Goal: Task Accomplishment & Management: Use online tool/utility

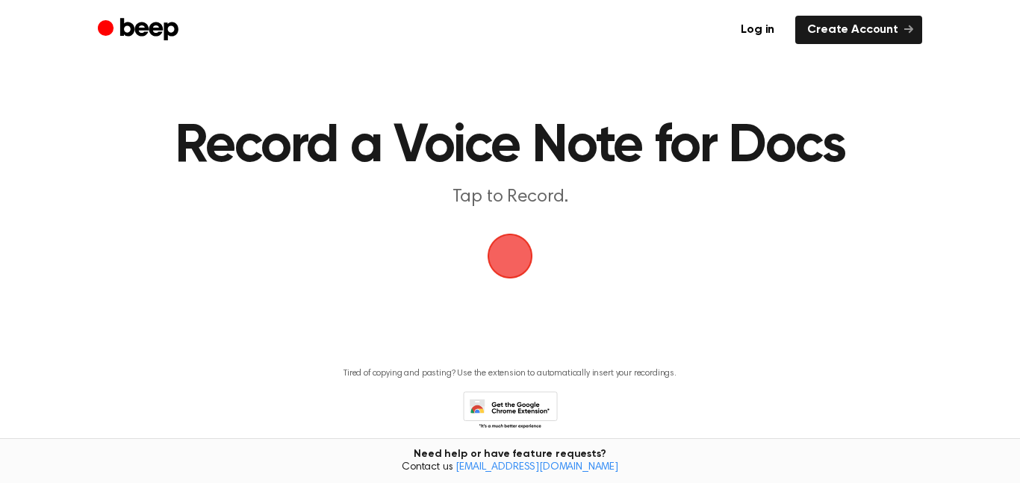
click at [508, 261] on span "button" at bounding box center [510, 256] width 69 height 69
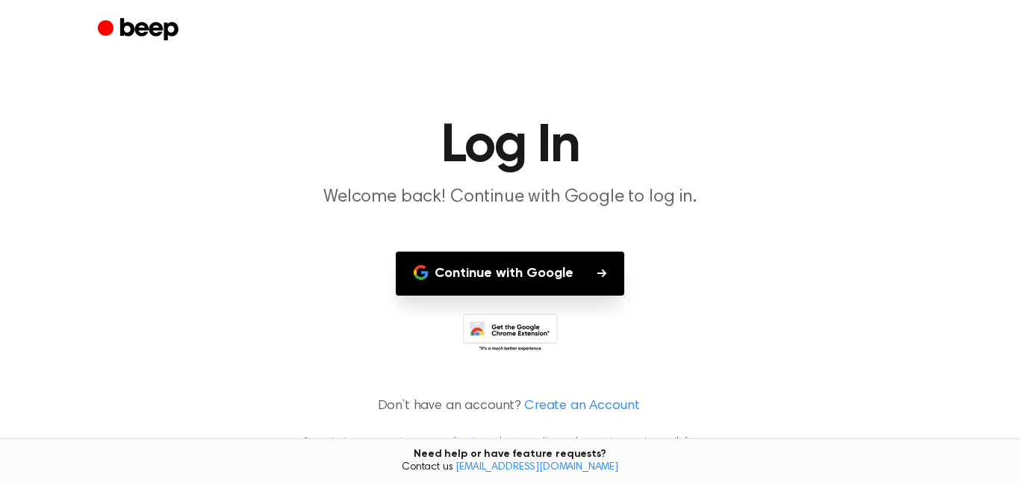
click at [518, 275] on button "Continue with Google" at bounding box center [510, 274] width 228 height 44
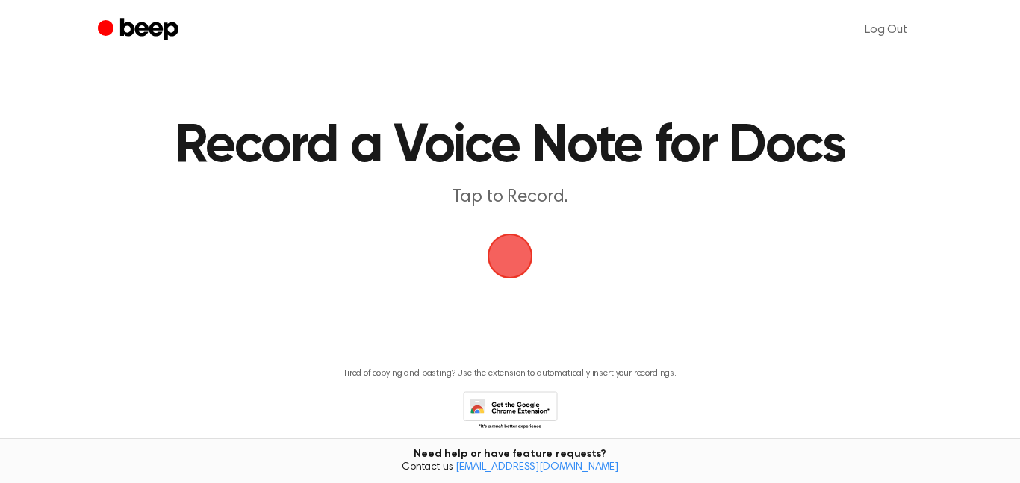
click at [502, 257] on span "button" at bounding box center [510, 256] width 84 height 84
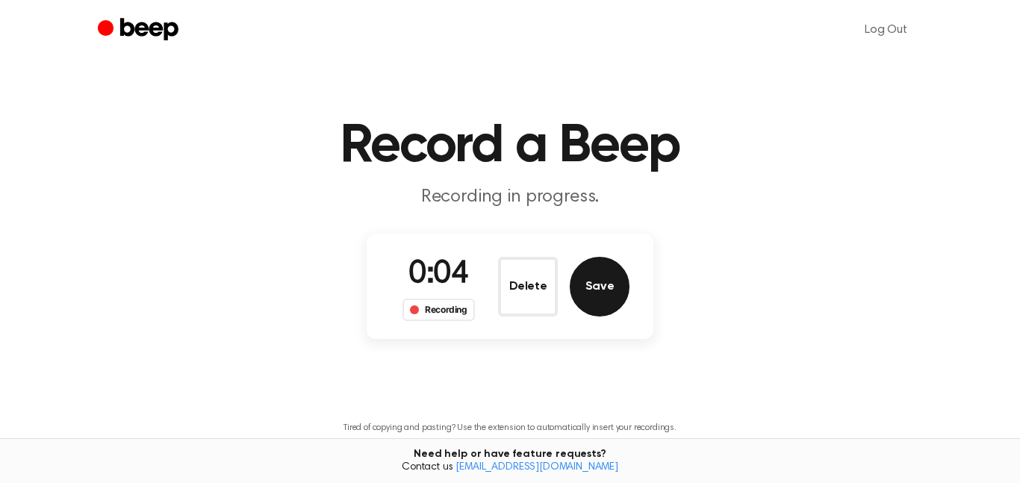
click at [607, 272] on button "Save" at bounding box center [600, 287] width 60 height 60
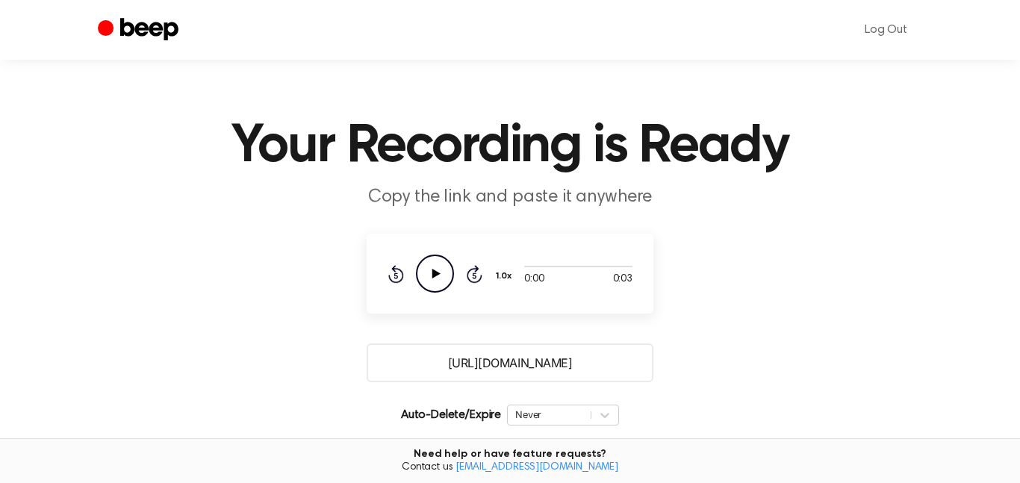
scroll to position [64, 0]
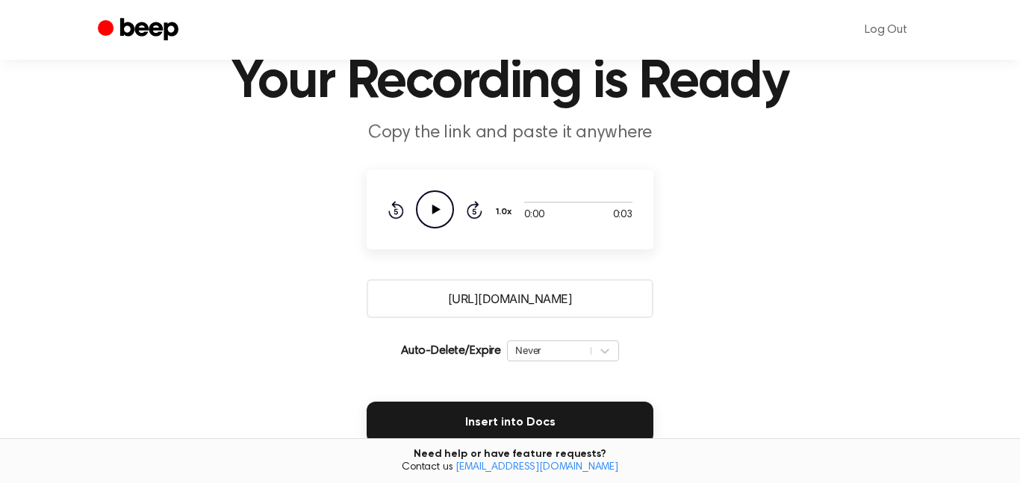
click at [430, 211] on icon "Play Audio" at bounding box center [435, 209] width 38 height 38
click at [470, 185] on div "0:03 0:03 Your browser does not support the [object Object] element. 1.0x Rewin…" at bounding box center [510, 209] width 287 height 80
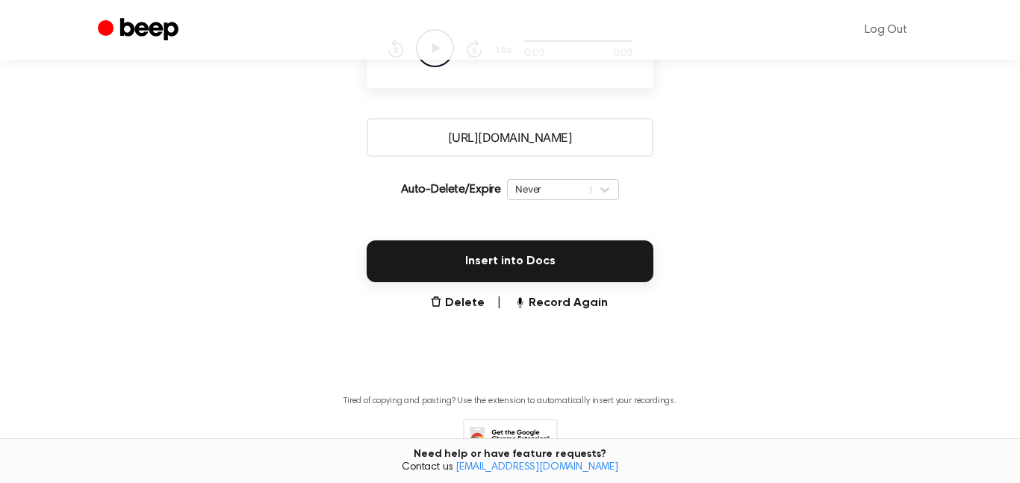
scroll to position [228, 0]
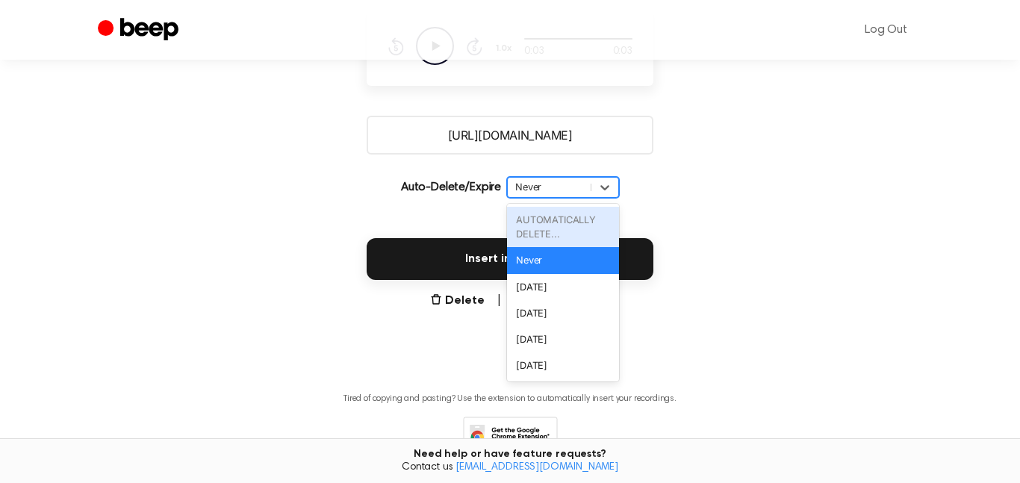
click at [564, 181] on div "Never" at bounding box center [549, 187] width 68 height 14
click at [556, 219] on div "AUTOMATICALLY DELETE..." at bounding box center [563, 227] width 112 height 40
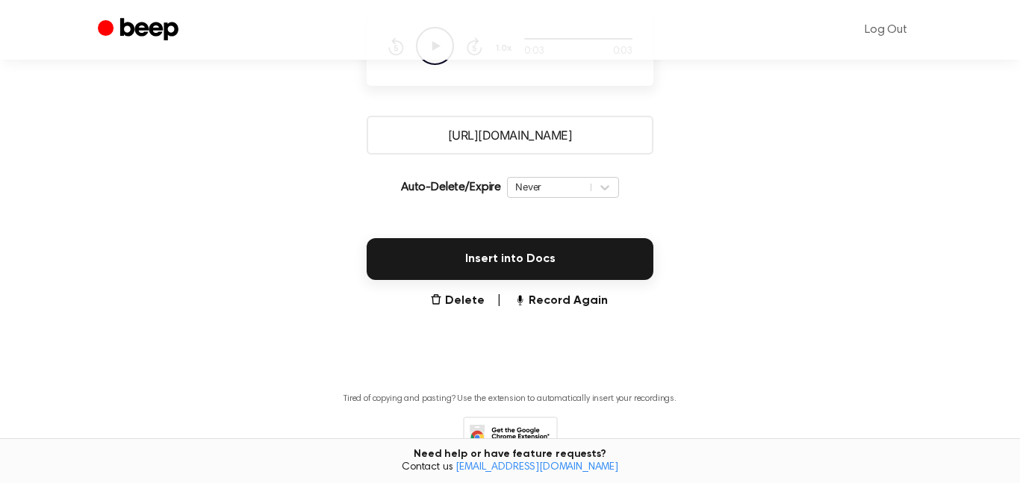
click at [749, 350] on main "Your Recording is Ready Copy the link and paste it anywhere 0:03 0:03 Your brow…" at bounding box center [510, 135] width 1020 height 727
click at [464, 295] on button "Delete" at bounding box center [457, 301] width 54 height 18
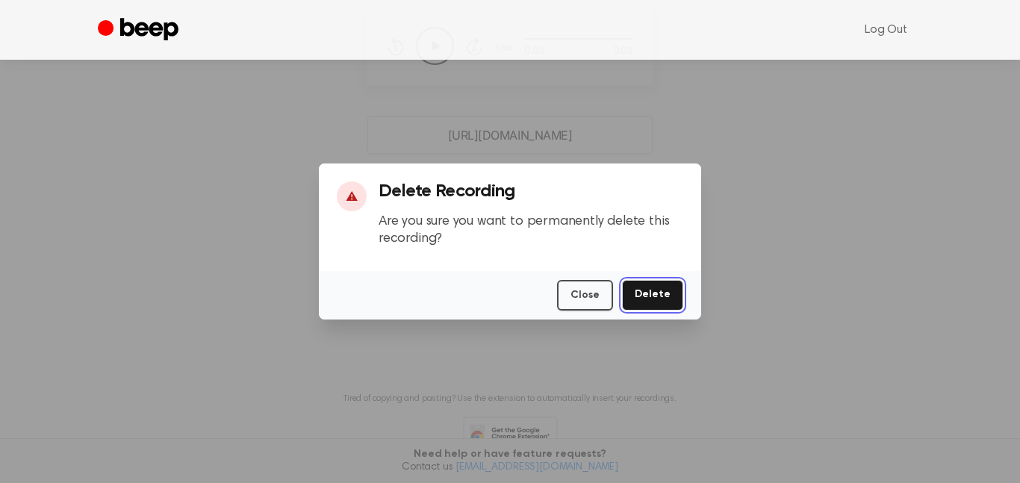
click at [659, 290] on button "Delete" at bounding box center [652, 295] width 61 height 31
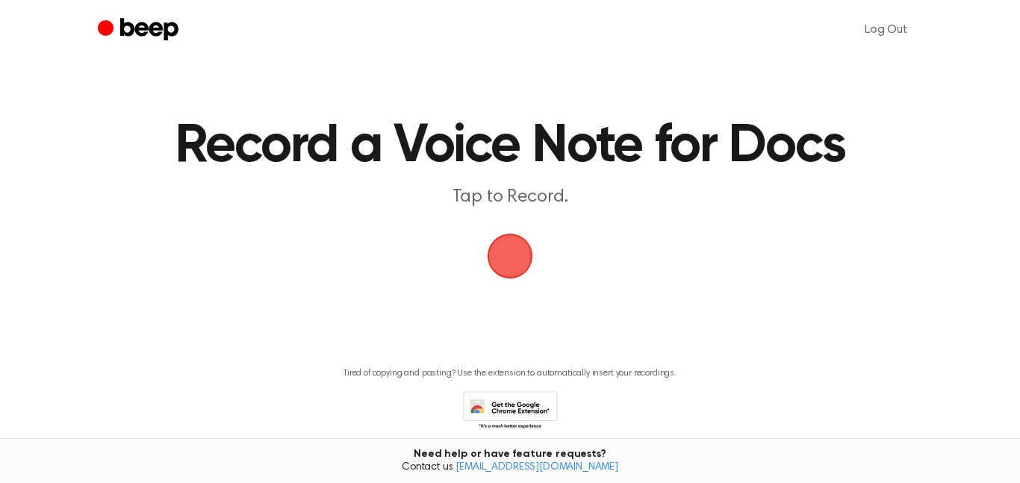
scroll to position [63, 0]
